Goal: Navigation & Orientation: Find specific page/section

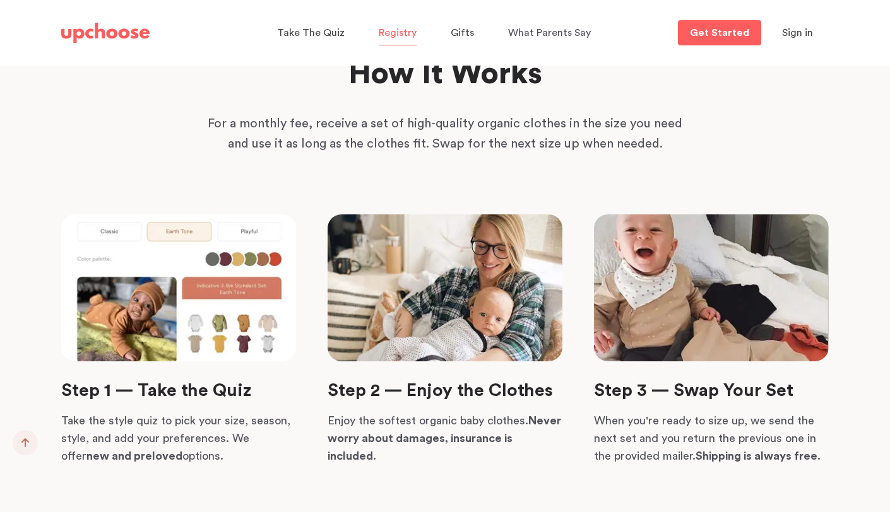
click at [393, 40] on p "Registry" at bounding box center [398, 33] width 38 height 20
